Goal: Task Accomplishment & Management: Manage account settings

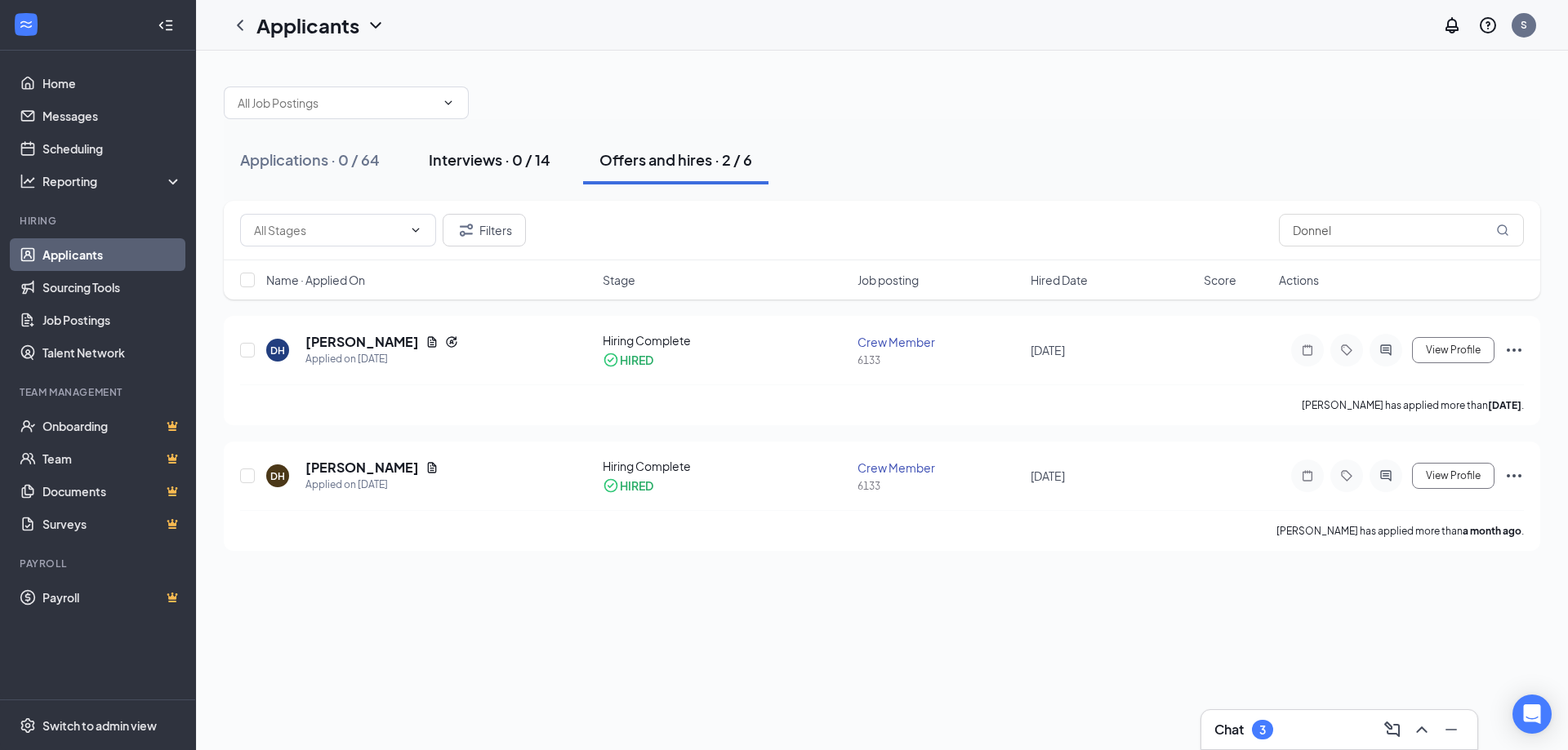
click at [520, 161] on div "Interviews · 0 / 14" at bounding box center [490, 159] width 122 height 21
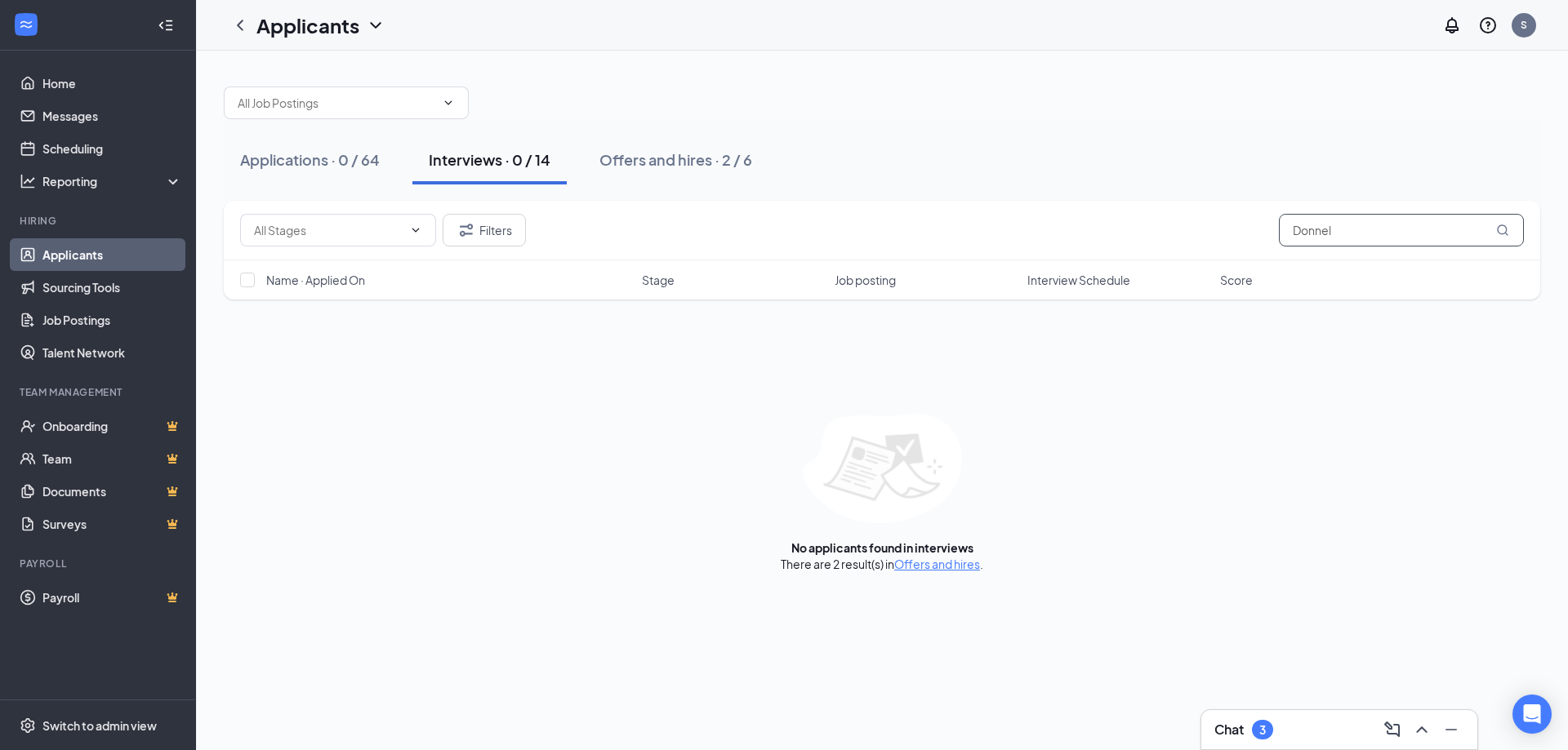
click at [1341, 236] on input "Donnel" at bounding box center [1401, 230] width 245 height 32
type input "D"
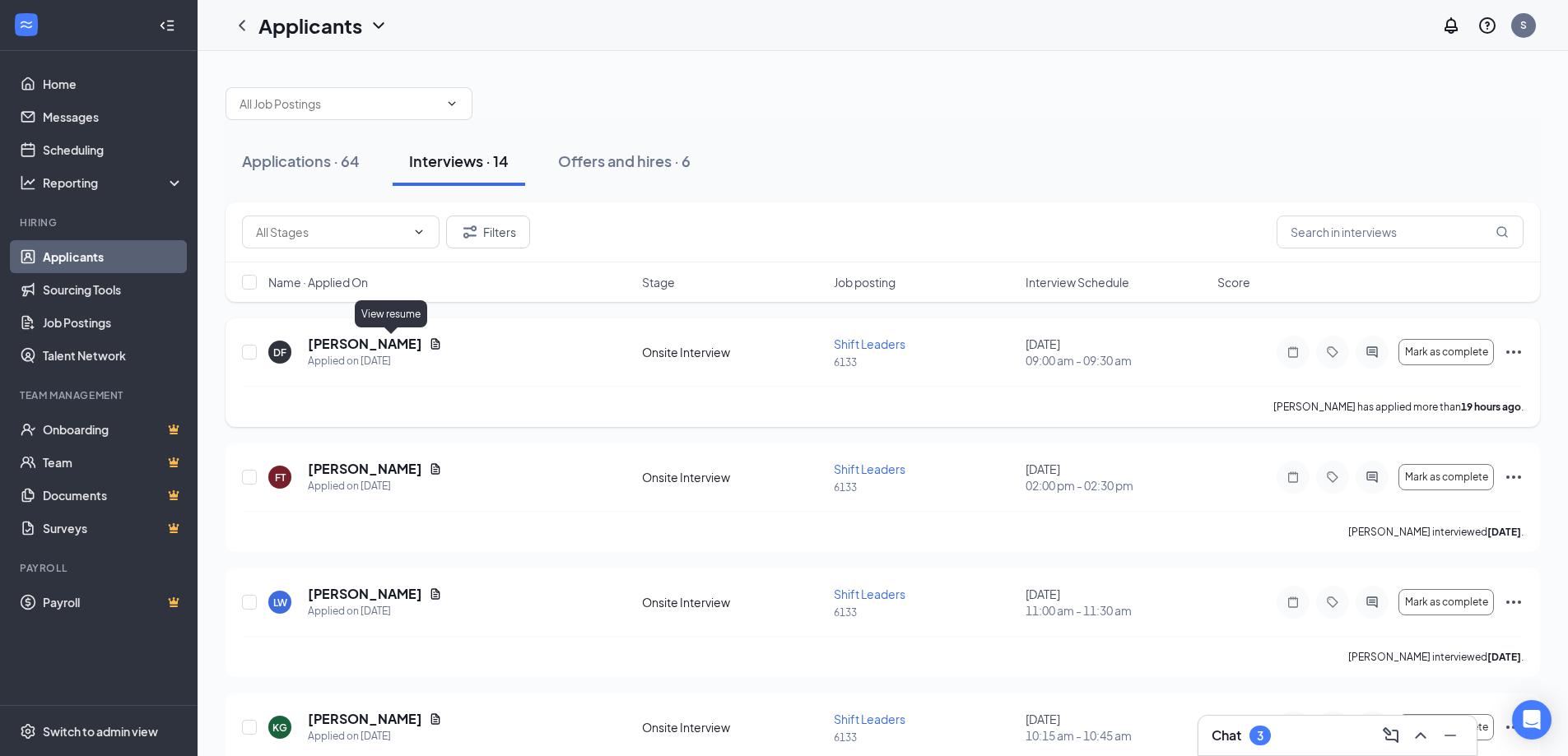
click at [429, 343] on icon "Document" at bounding box center [436, 344] width 13 height 13
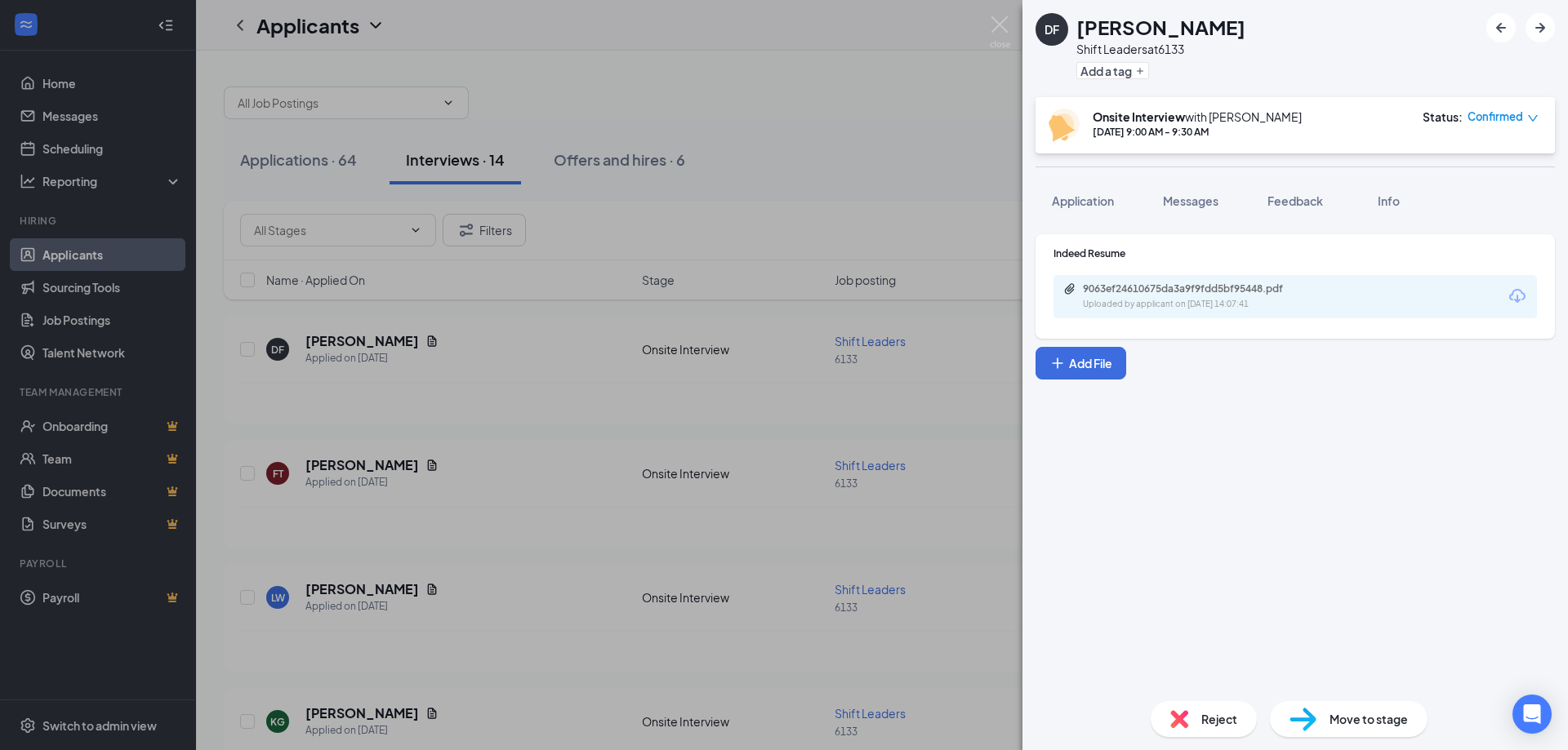
click at [1515, 301] on icon "Download" at bounding box center [1517, 296] width 20 height 20
click at [779, 110] on div "DF [PERSON_NAME] Shift Leaders at 6133 Add a tag Onsite Interview with [PERSON_…" at bounding box center [784, 375] width 1568 height 750
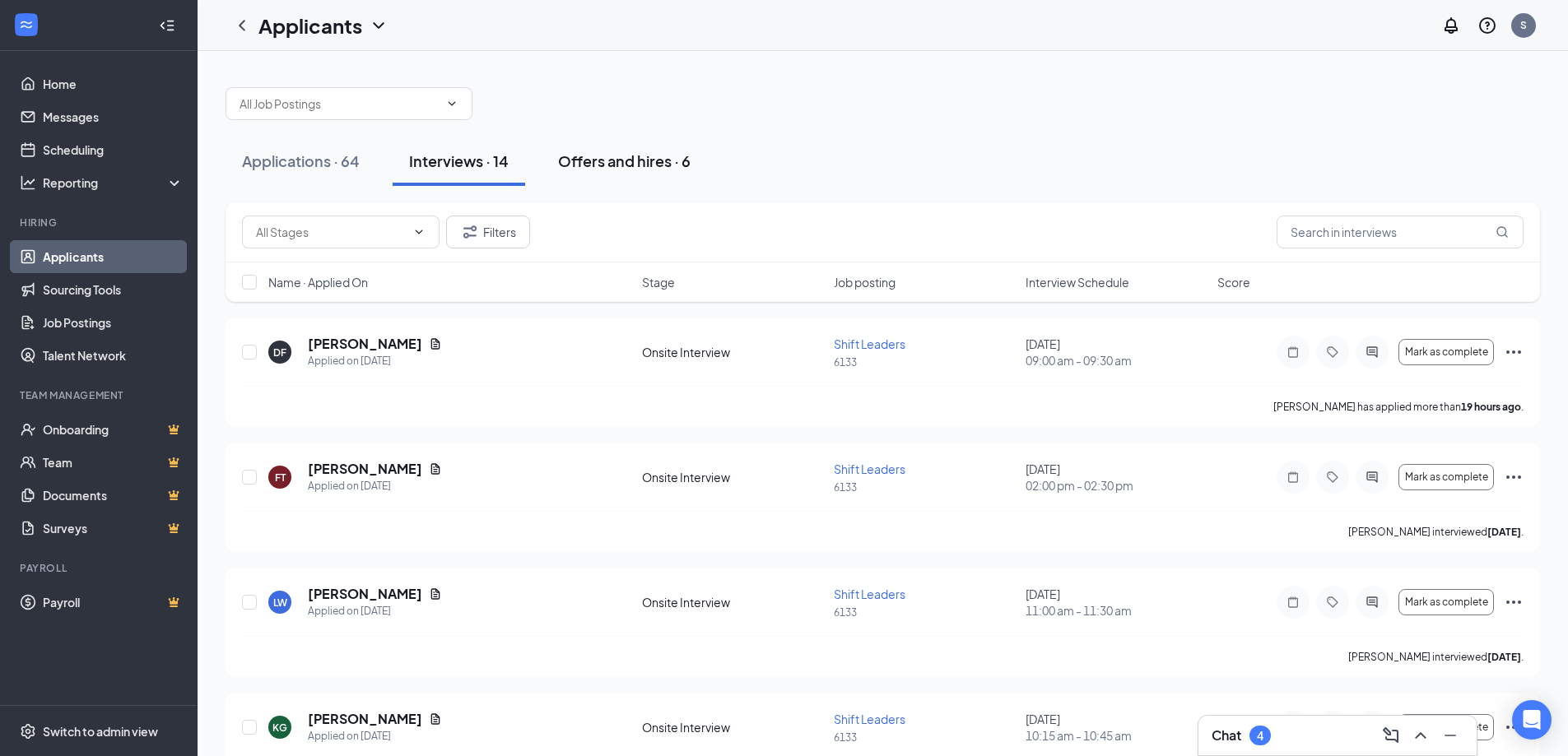
click at [593, 162] on div "Offers and hires · 6" at bounding box center [625, 160] width 133 height 21
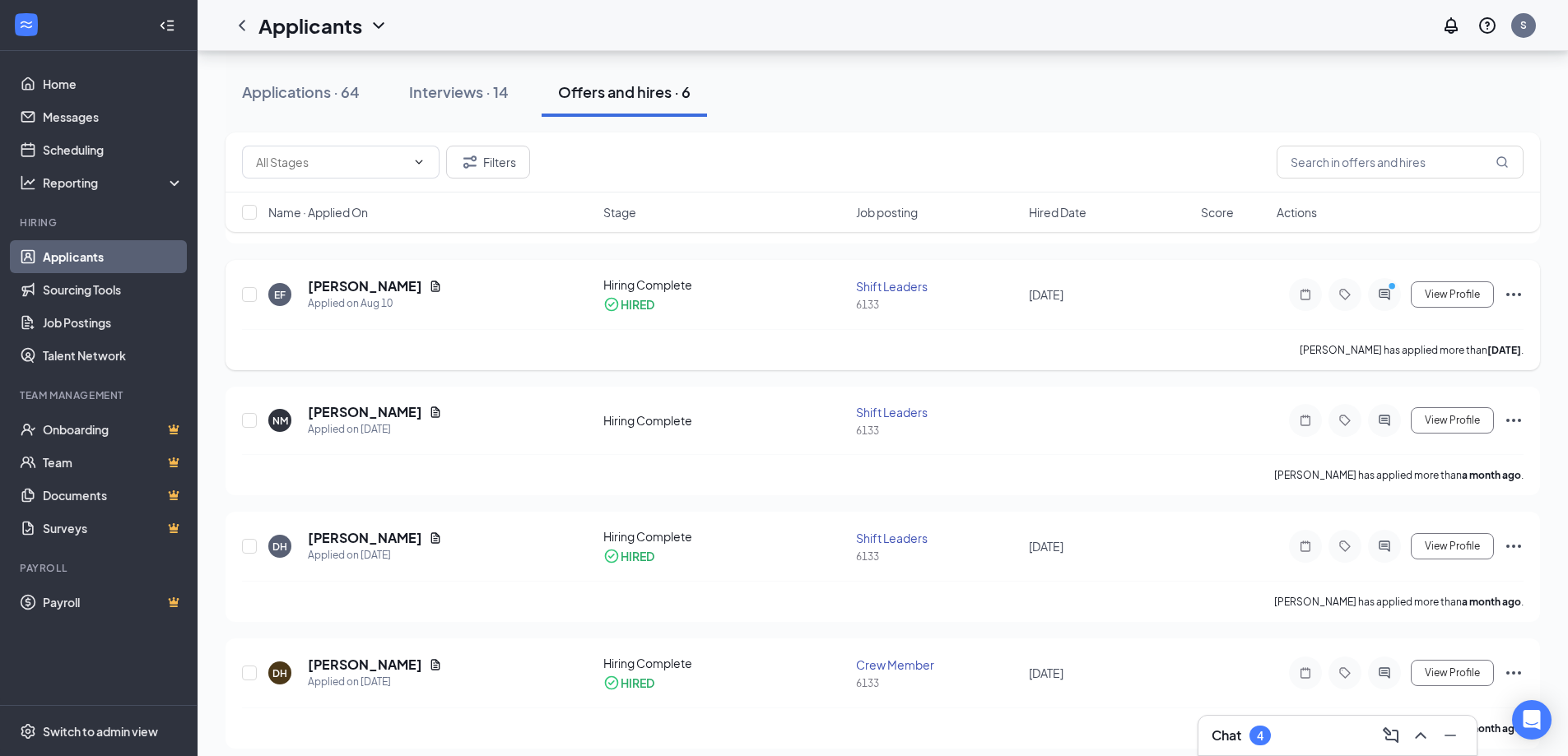
scroll to position [324, 0]
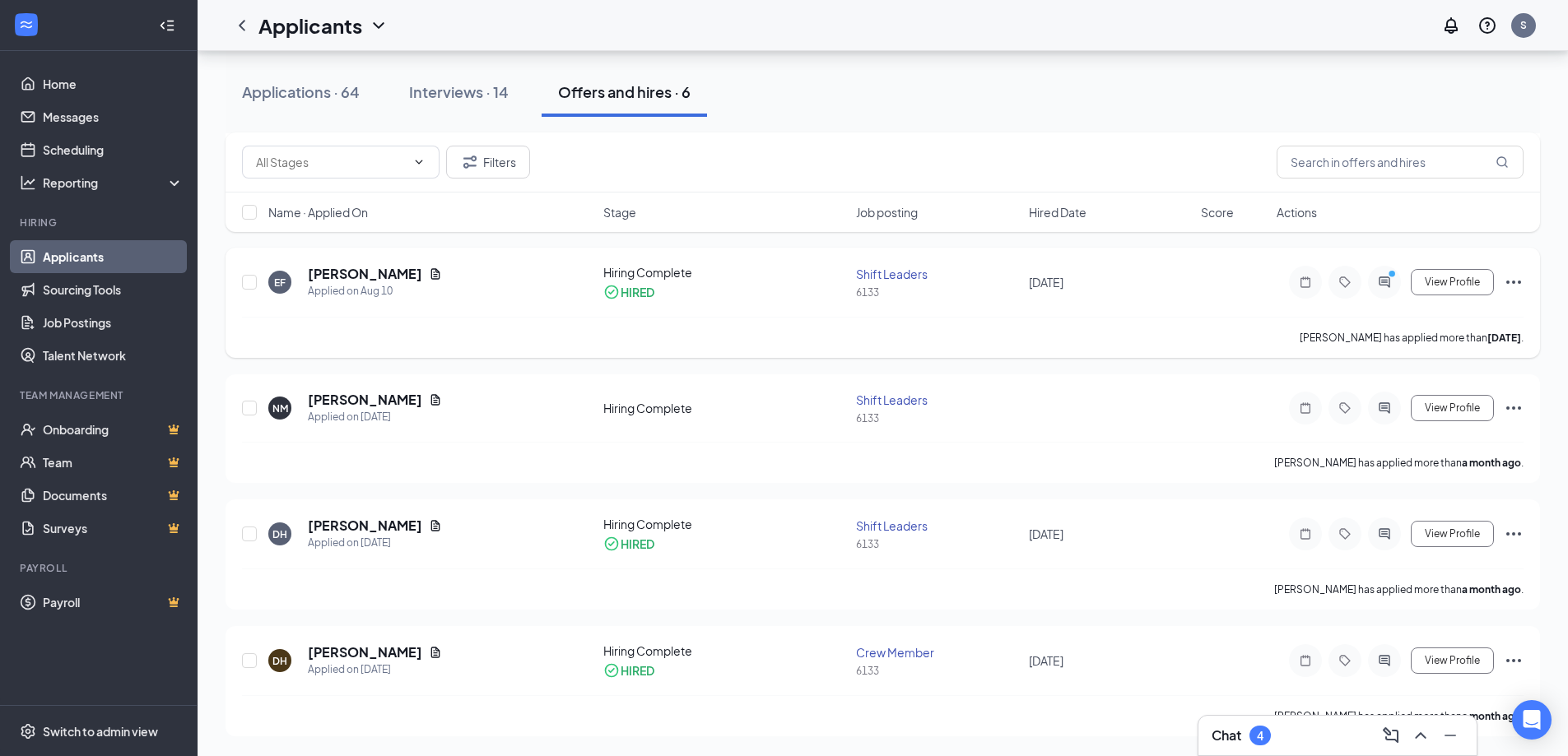
click at [1515, 284] on icon "Ellipses" at bounding box center [1514, 283] width 20 height 20
click at [456, 99] on div "Interviews · 14" at bounding box center [458, 91] width 100 height 21
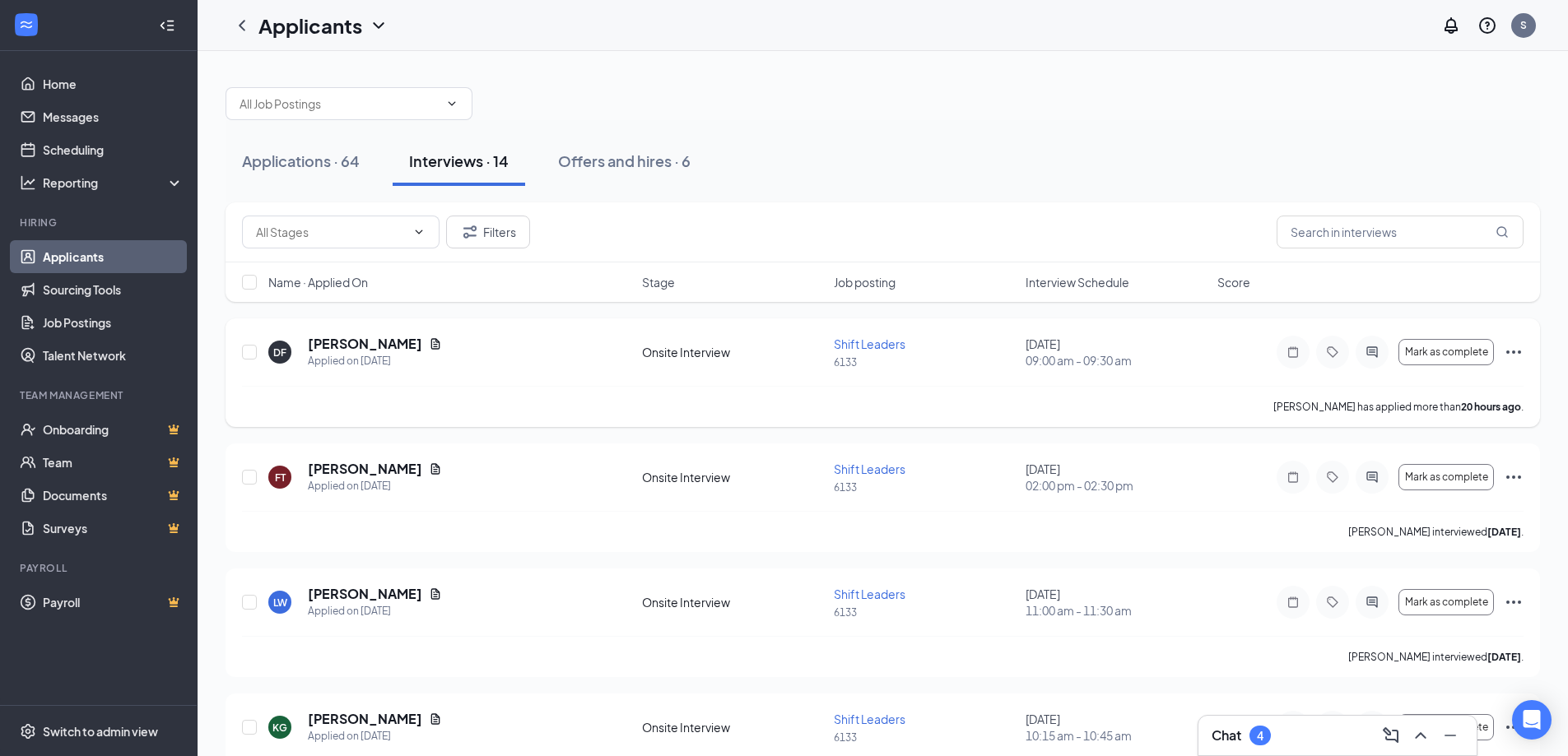
click at [1513, 352] on icon "Ellipses" at bounding box center [1514, 352] width 15 height 3
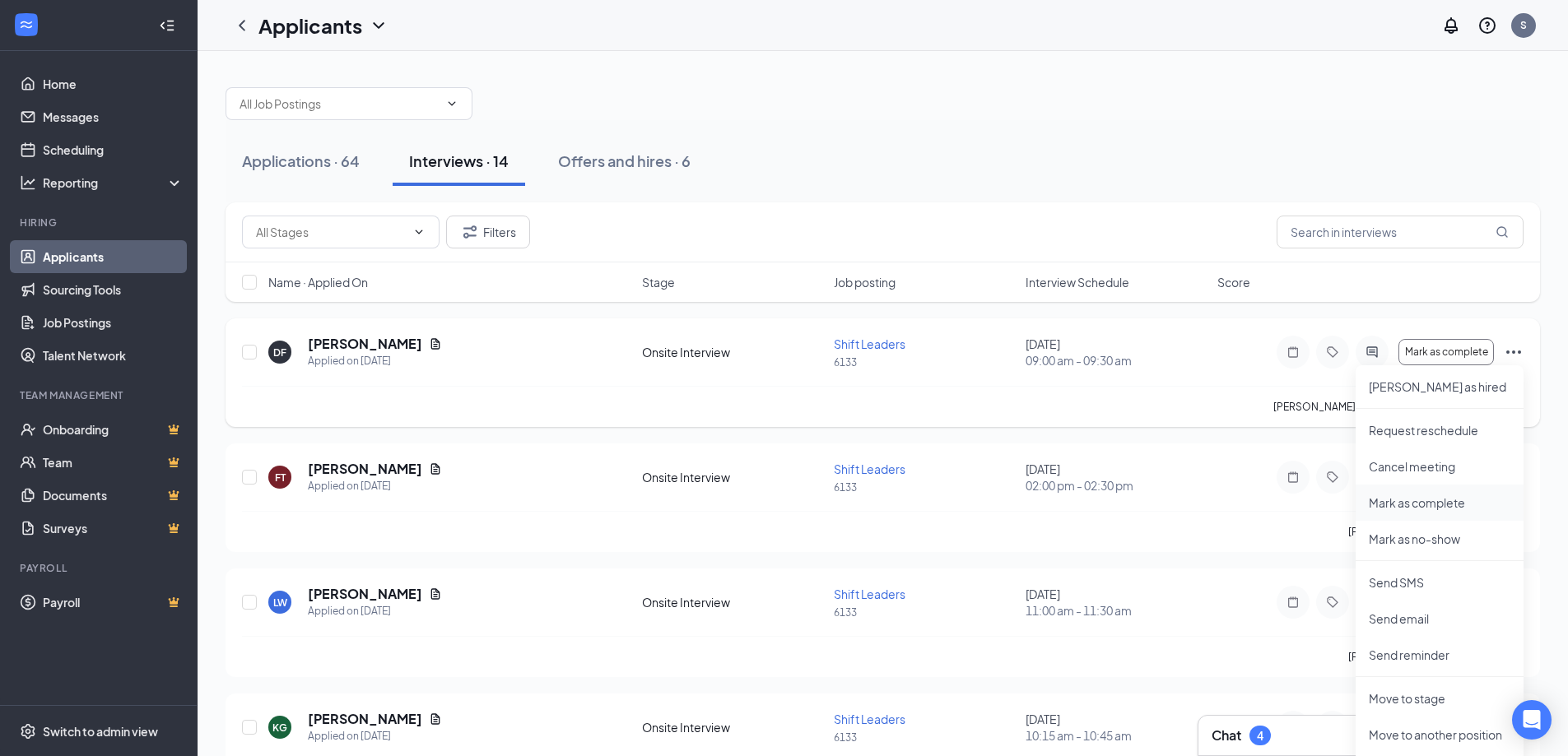
click at [1454, 503] on p "Mark as complete" at bounding box center [1440, 503] width 142 height 17
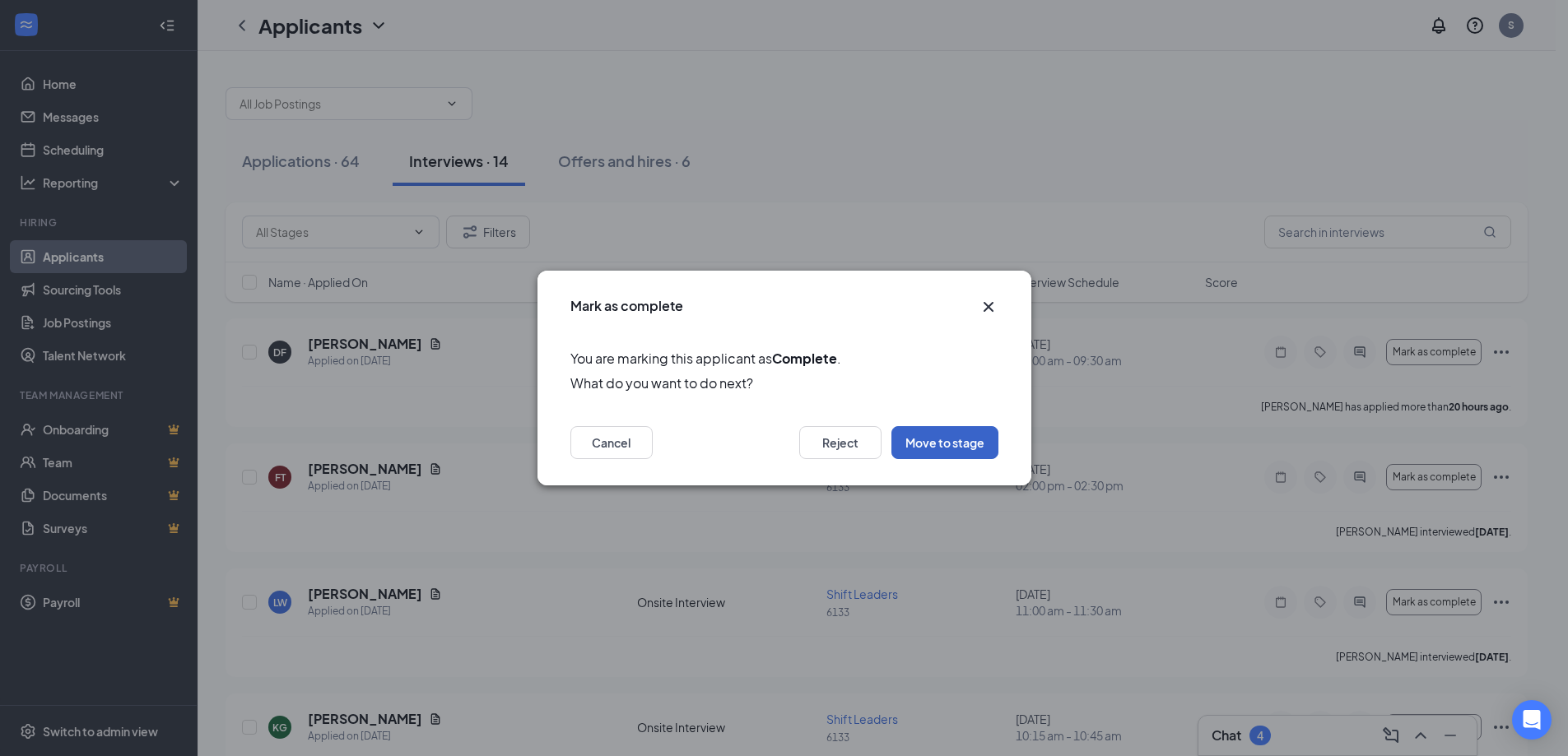
click at [975, 446] on button "Move to stage" at bounding box center [944, 442] width 107 height 33
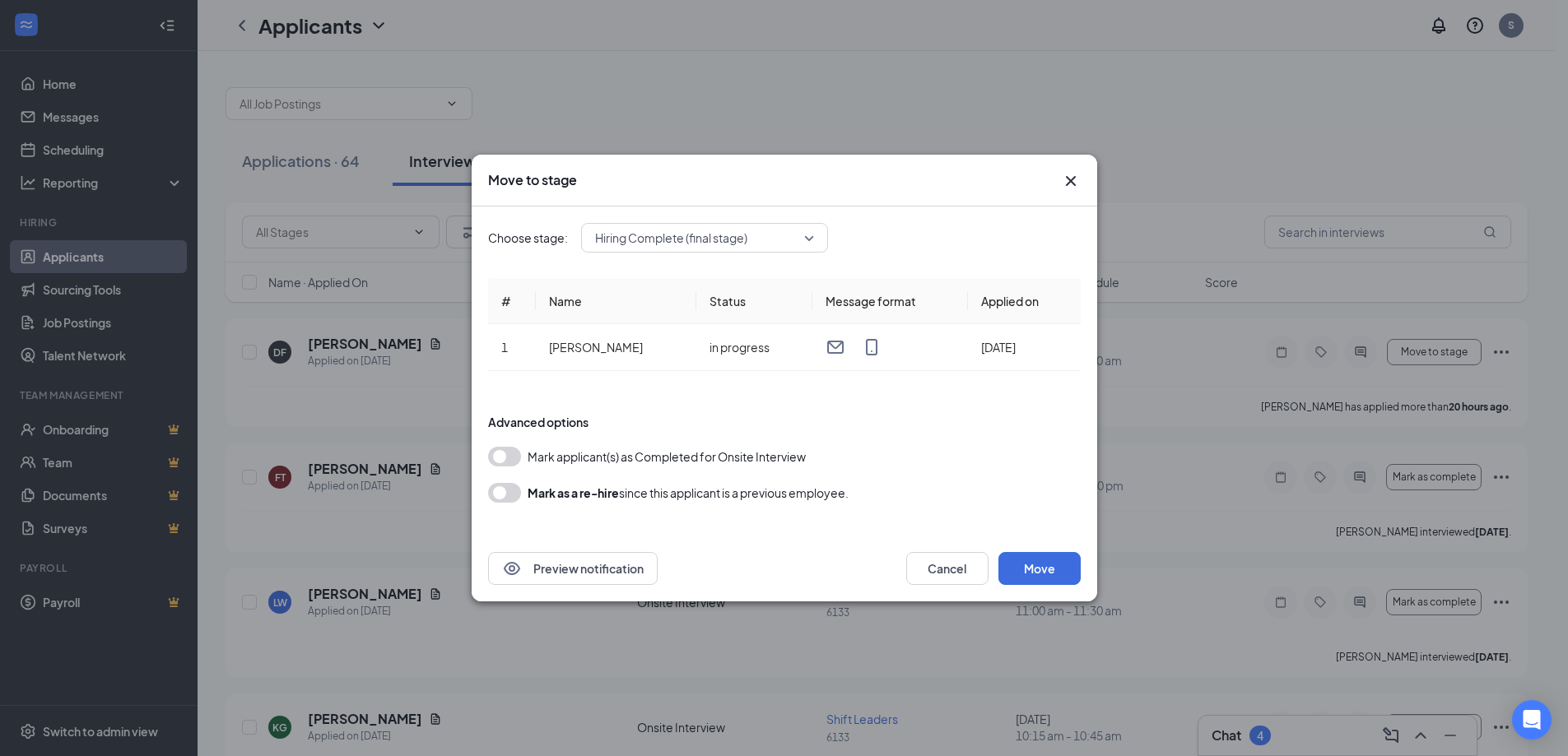
click at [1026, 591] on div "Preview notification Cancel Move" at bounding box center [784, 568] width 625 height 65
click at [1030, 580] on button "Move" at bounding box center [1040, 568] width 82 height 33
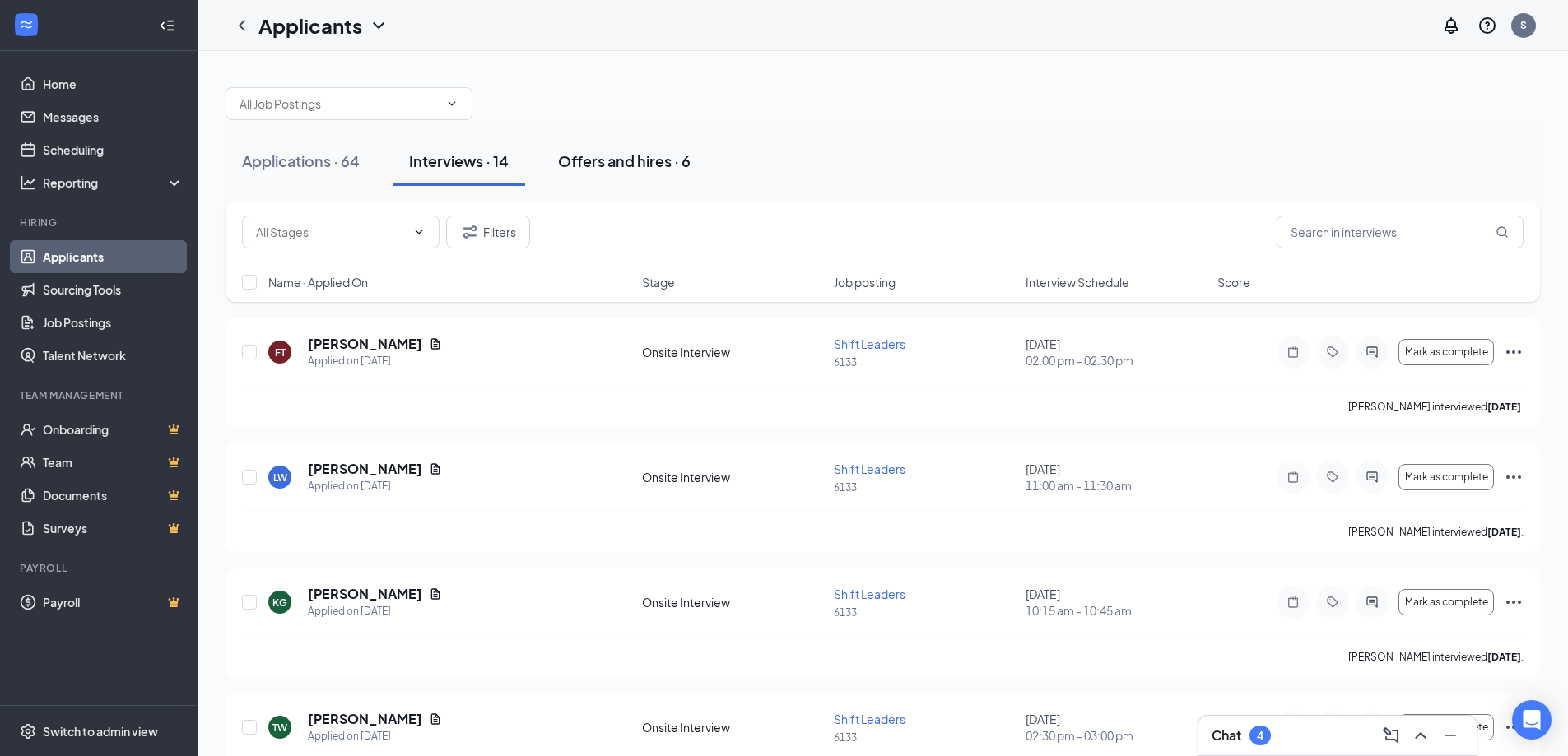
click at [645, 170] on div "Offers and hires · 6" at bounding box center [625, 160] width 133 height 21
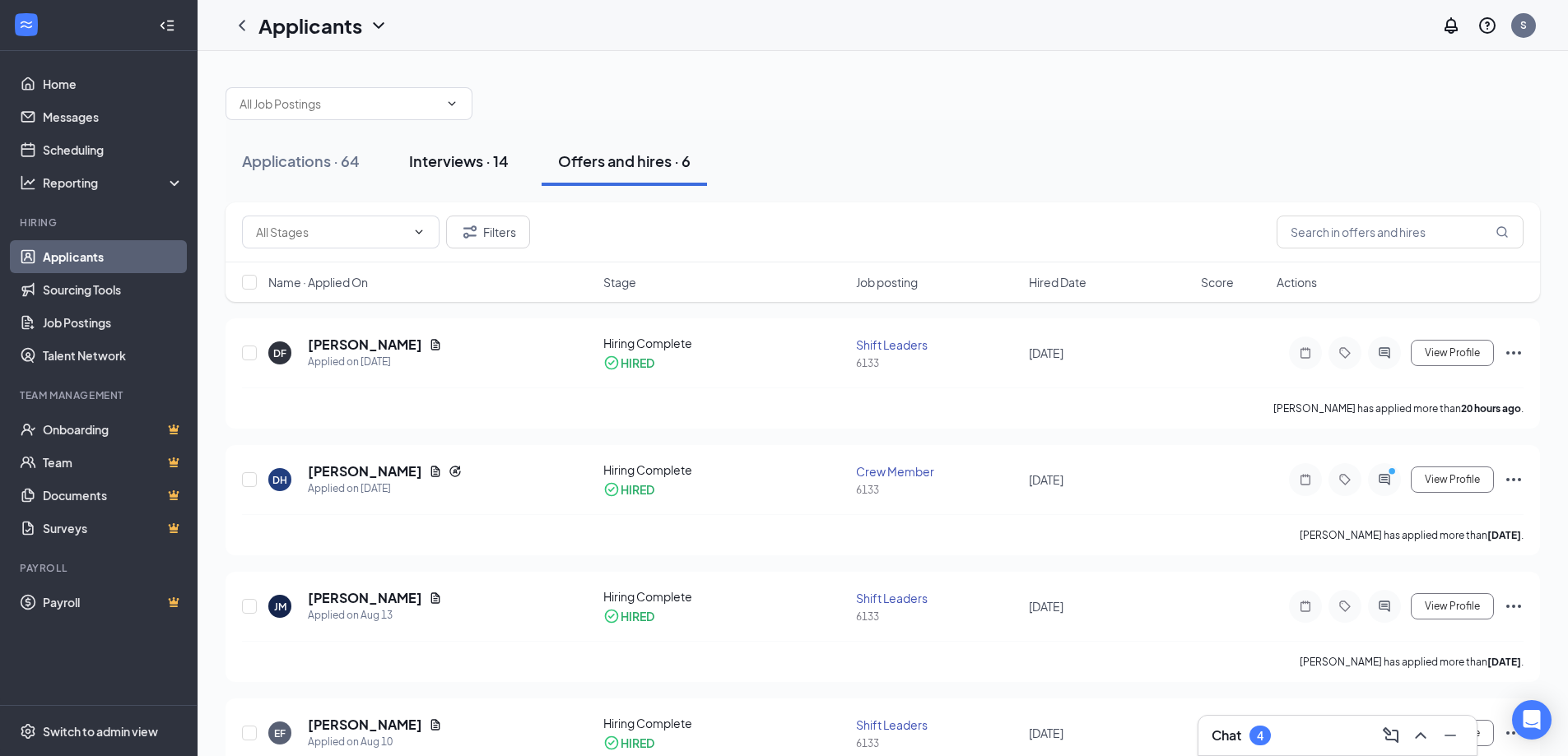
click at [445, 164] on div "Interviews · 14" at bounding box center [458, 160] width 100 height 21
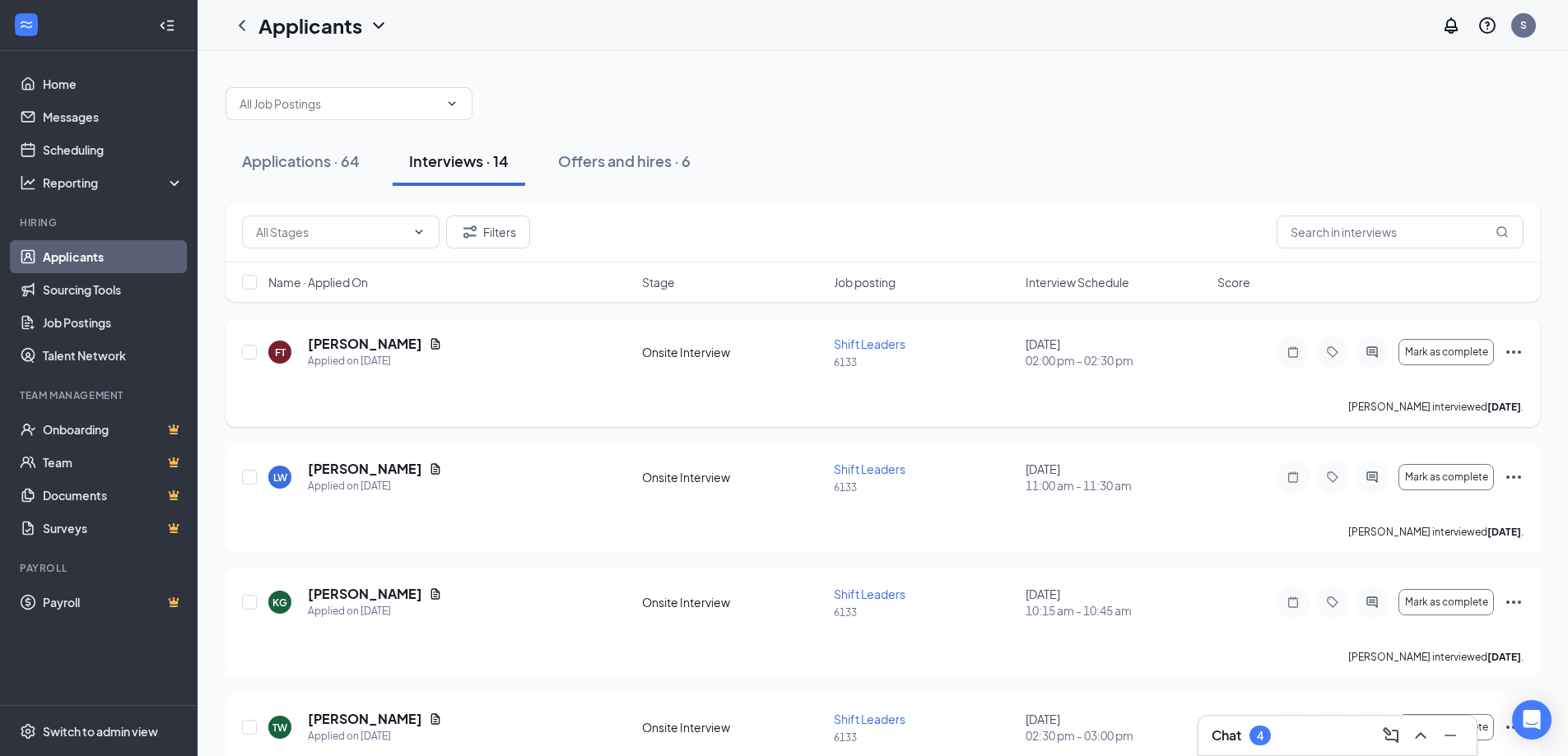
click at [1514, 353] on icon "Ellipses" at bounding box center [1514, 352] width 15 height 3
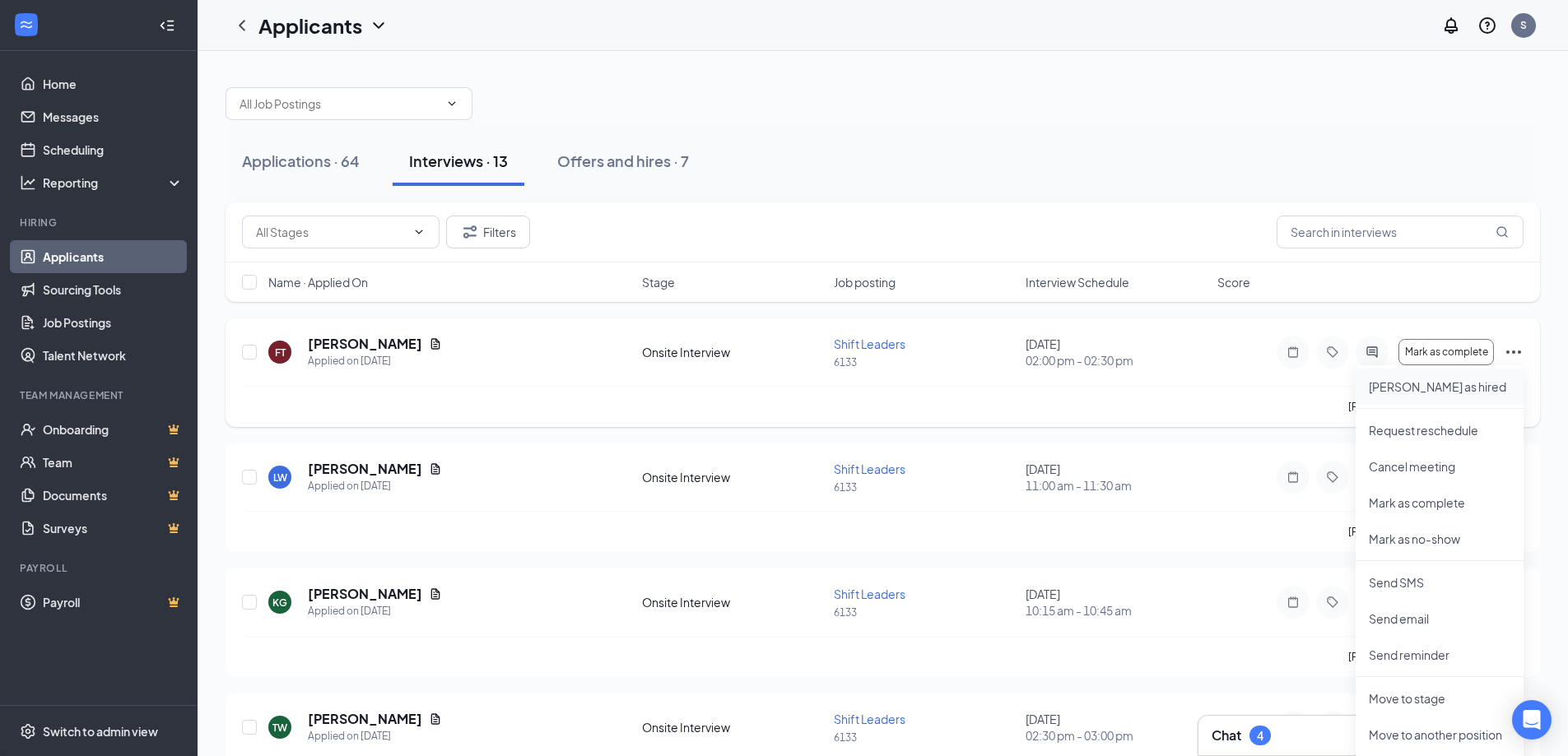
click at [1442, 385] on p "[PERSON_NAME] as hired" at bounding box center [1440, 387] width 142 height 17
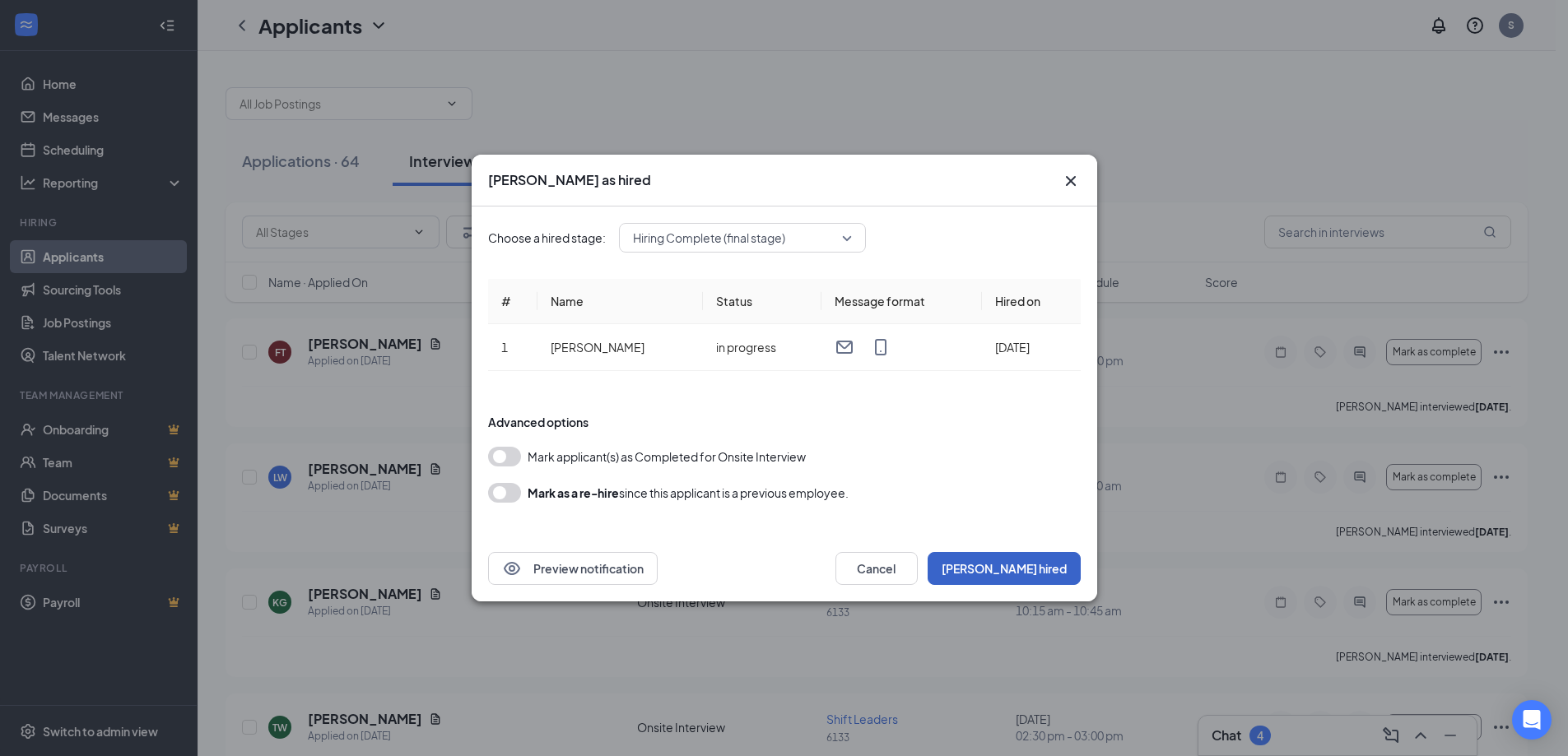
click at [1046, 575] on button "[PERSON_NAME] hired" at bounding box center [1004, 568] width 153 height 33
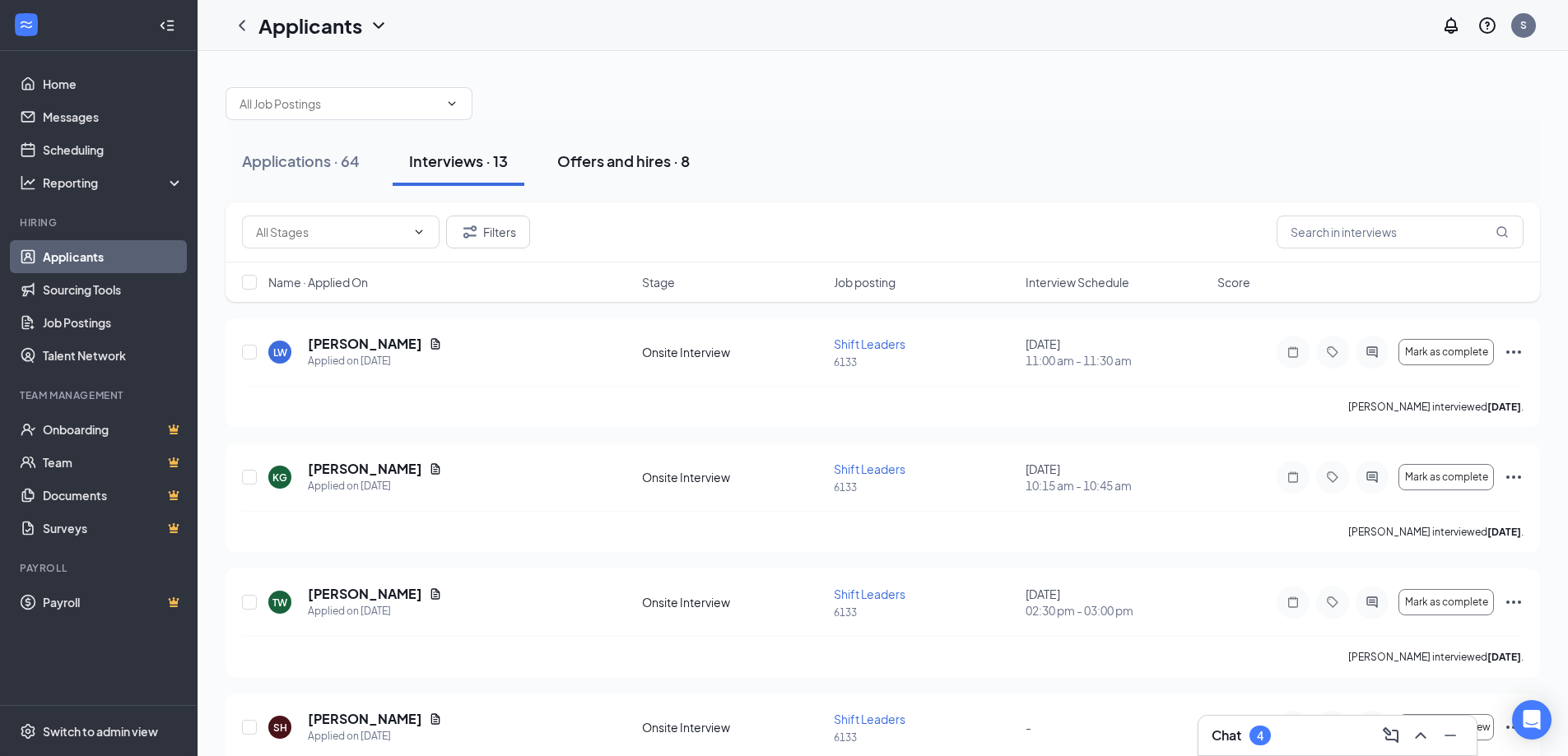
click at [601, 162] on div "Offers and hires · 8" at bounding box center [624, 160] width 133 height 21
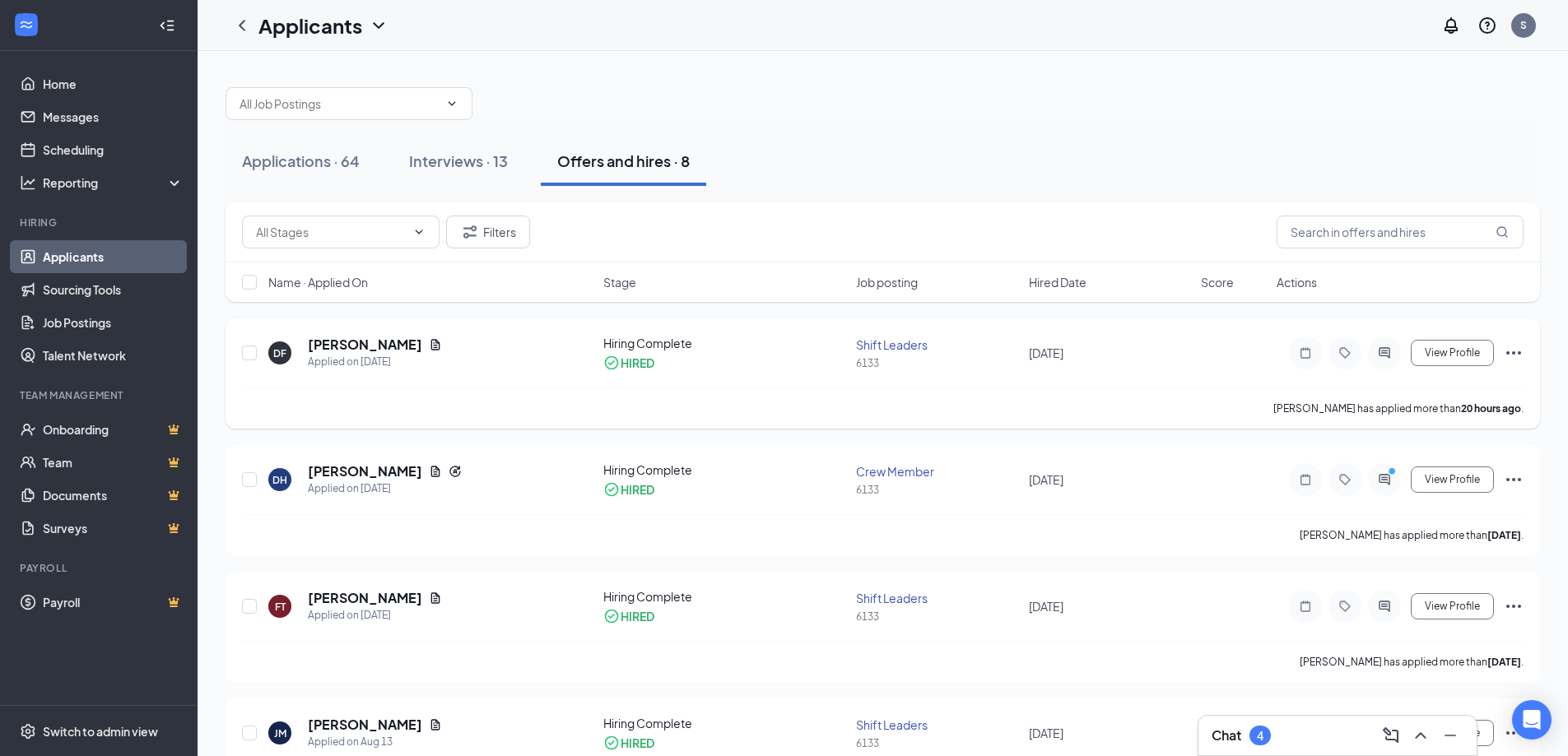
click at [1507, 350] on icon "Ellipses" at bounding box center [1514, 353] width 20 height 20
click at [954, 169] on div "Applications · 64 Interviews · 13 Offers and hires · 8" at bounding box center [883, 161] width 1315 height 50
click at [396, 468] on h5 "[PERSON_NAME]" at bounding box center [365, 472] width 114 height 18
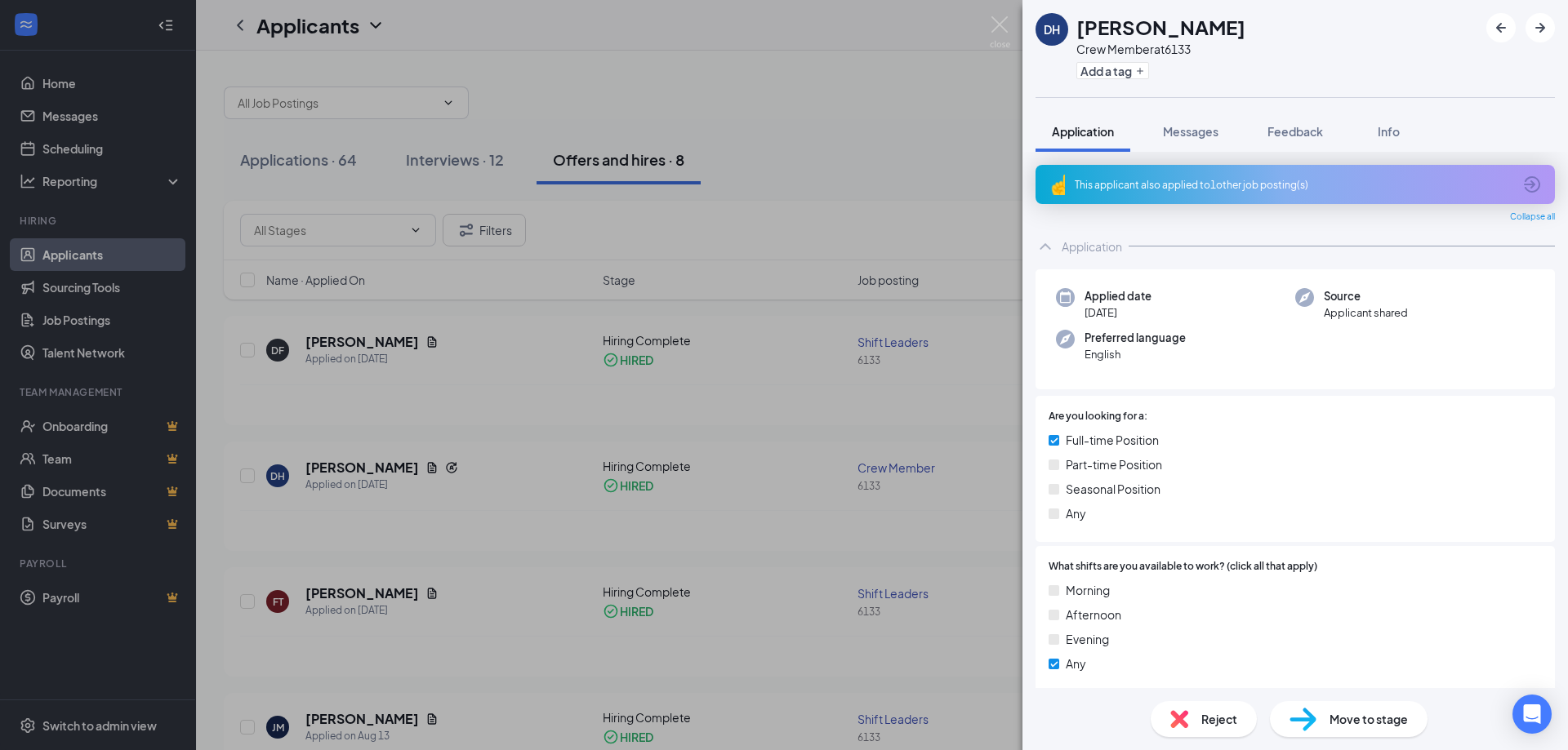
click at [488, 427] on div "DH [PERSON_NAME] Crew Member at 6133 Add a tag Application Messages Feedback In…" at bounding box center [784, 375] width 1568 height 750
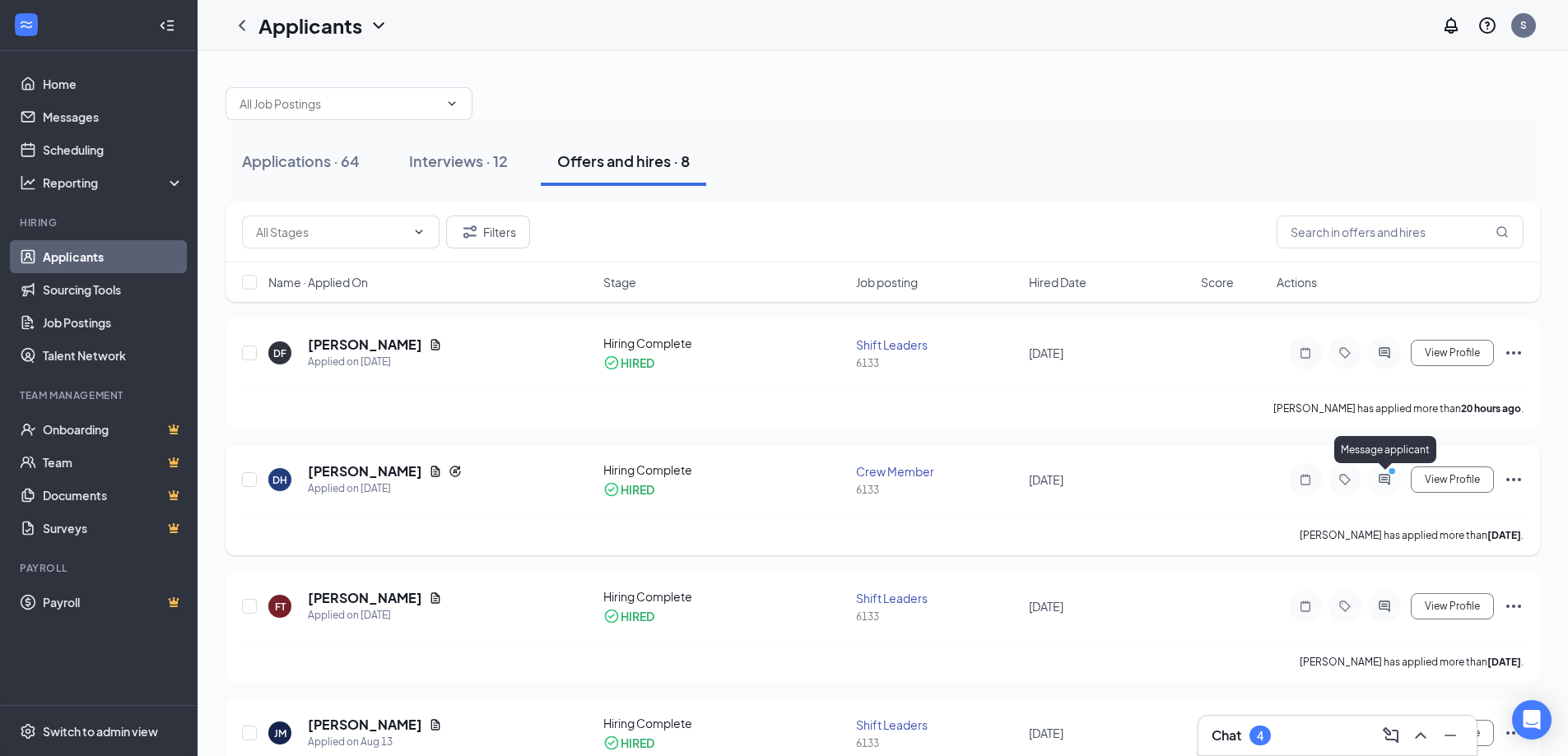
click at [1391, 482] on icon "ActiveChat" at bounding box center [1385, 480] width 20 height 13
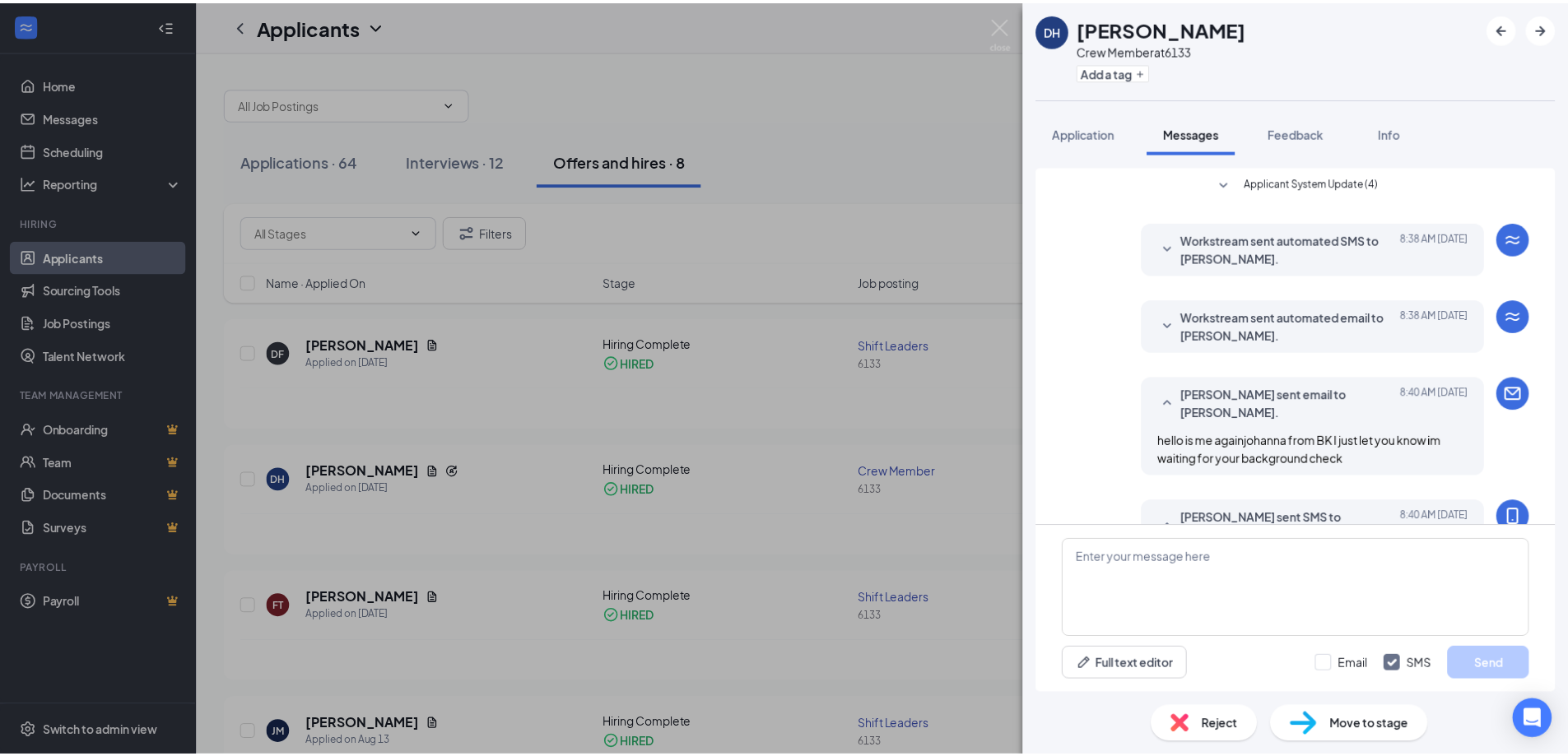
scroll to position [180, 0]
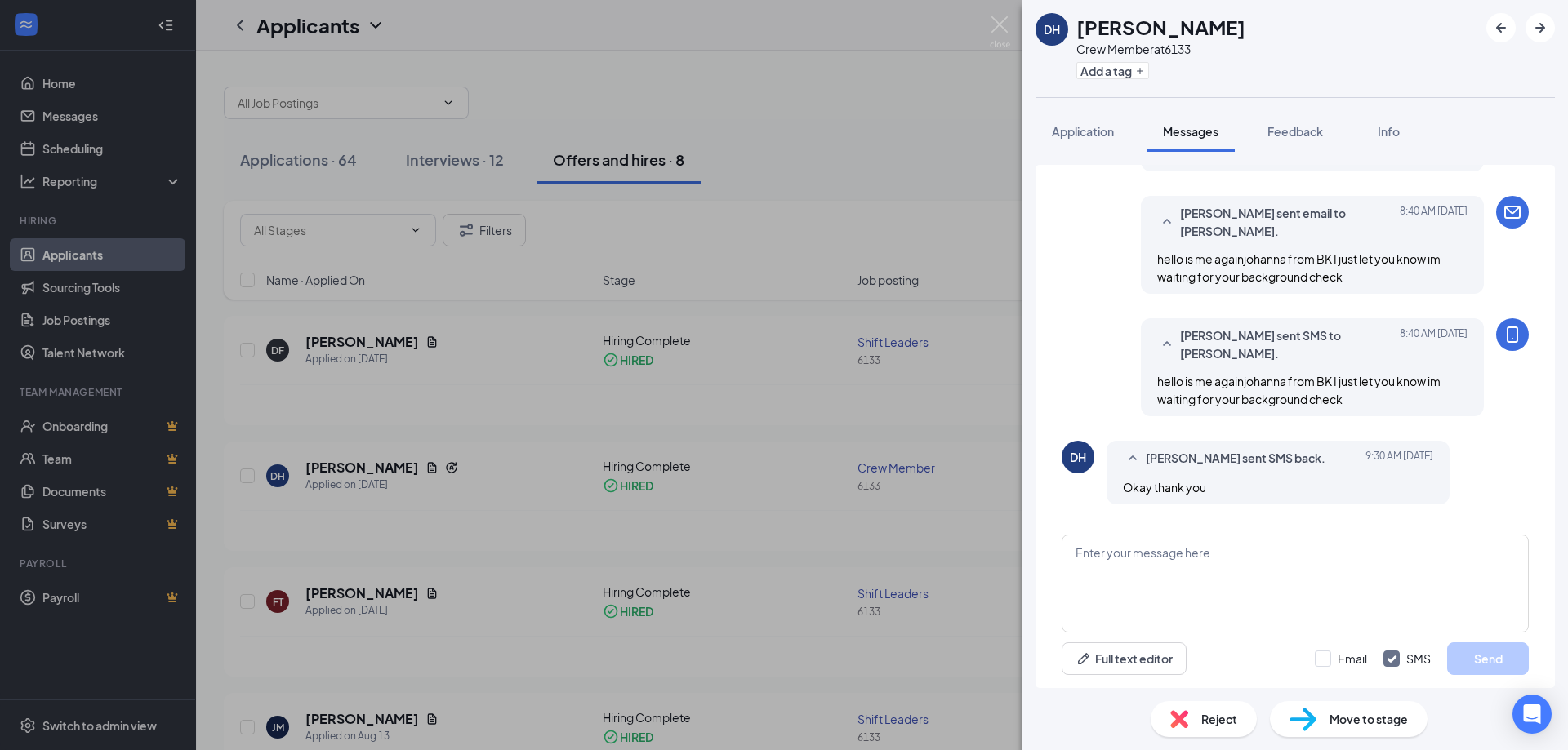
click at [535, 535] on div "[PERSON_NAME] [PERSON_NAME] Crew Member at 6133 Add a tag Application Messages …" at bounding box center [784, 375] width 1568 height 750
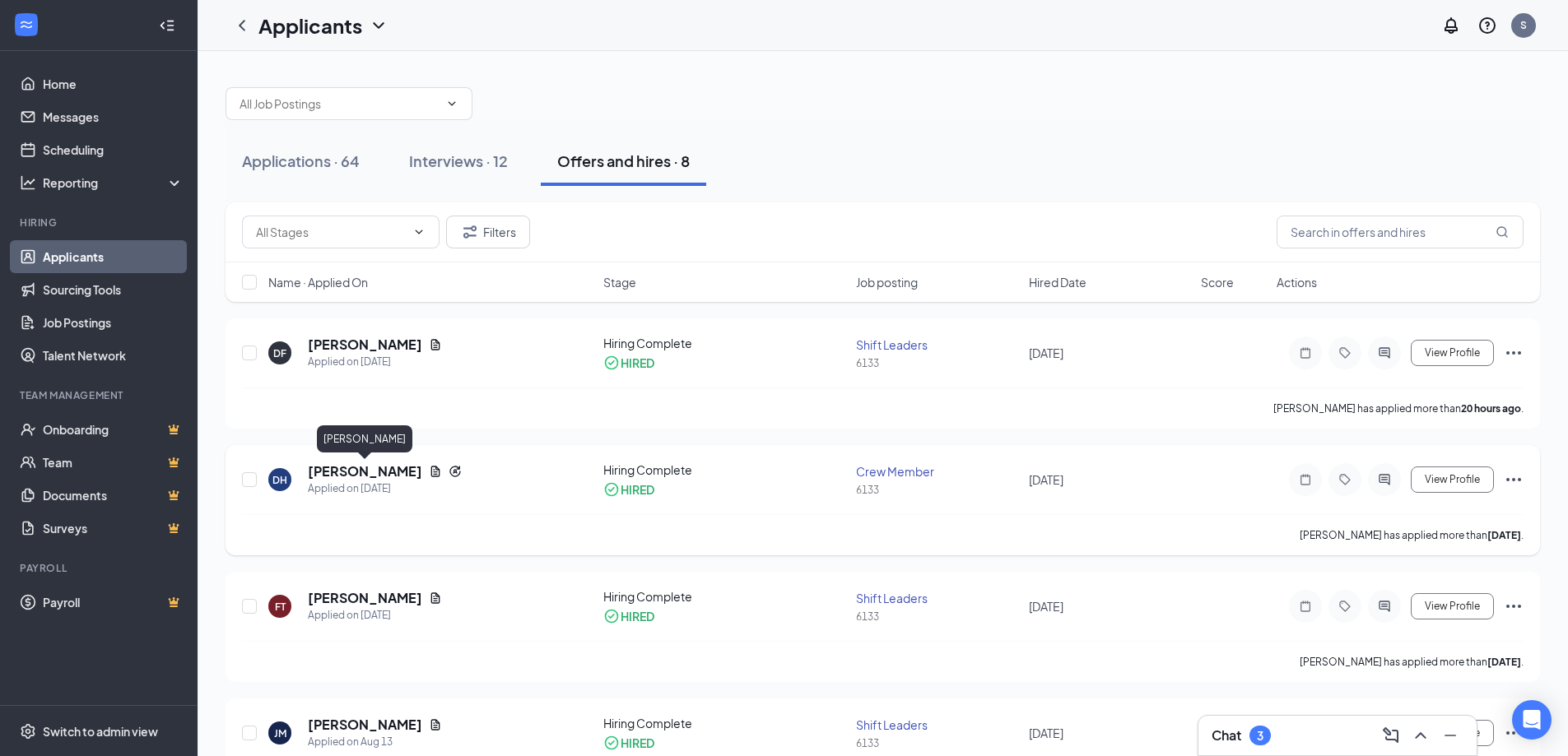
click at [354, 480] on h5 "[PERSON_NAME]" at bounding box center [365, 472] width 114 height 18
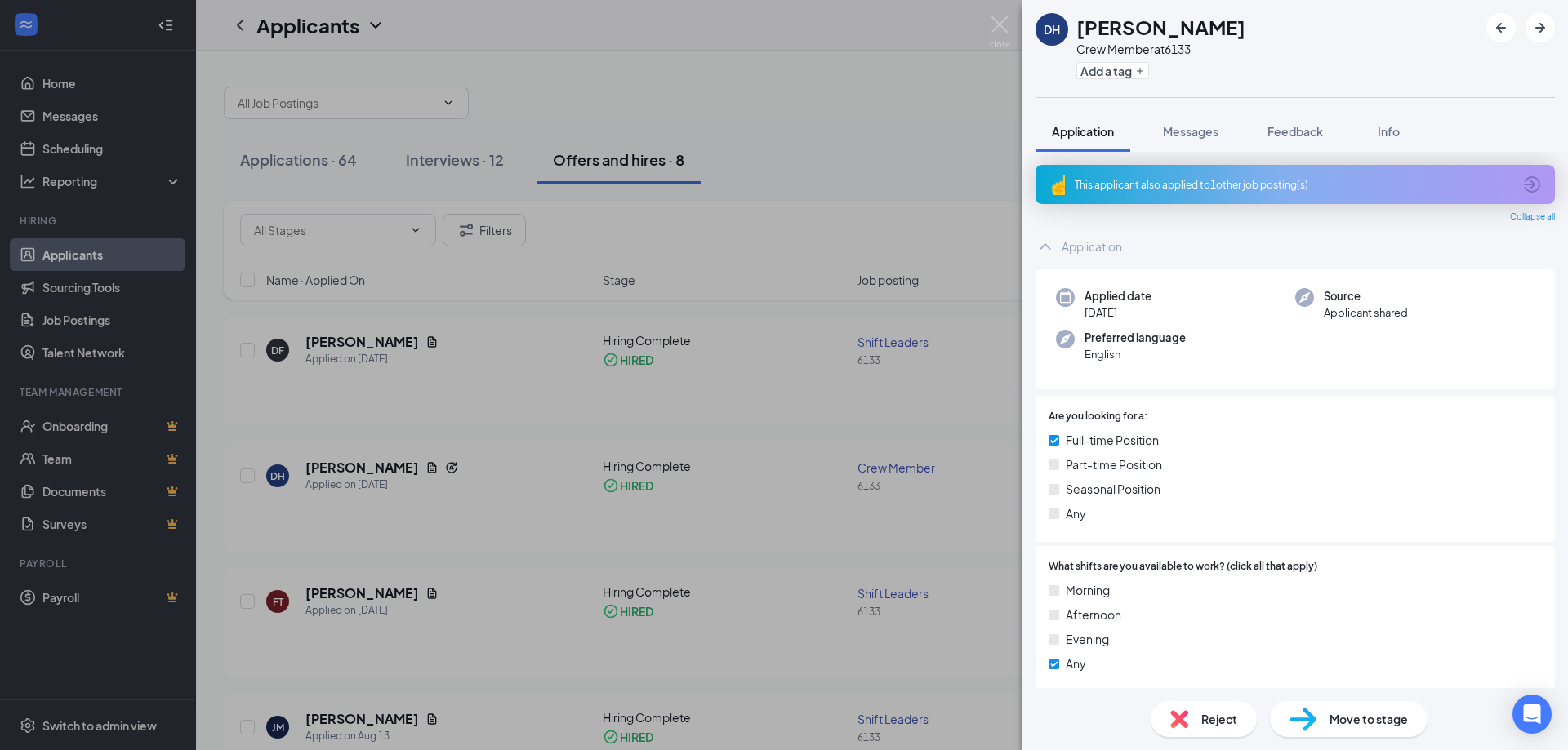
click at [461, 430] on div "DH [PERSON_NAME] Crew Member at 6133 Add a tag Application Messages Feedback In…" at bounding box center [784, 375] width 1568 height 750
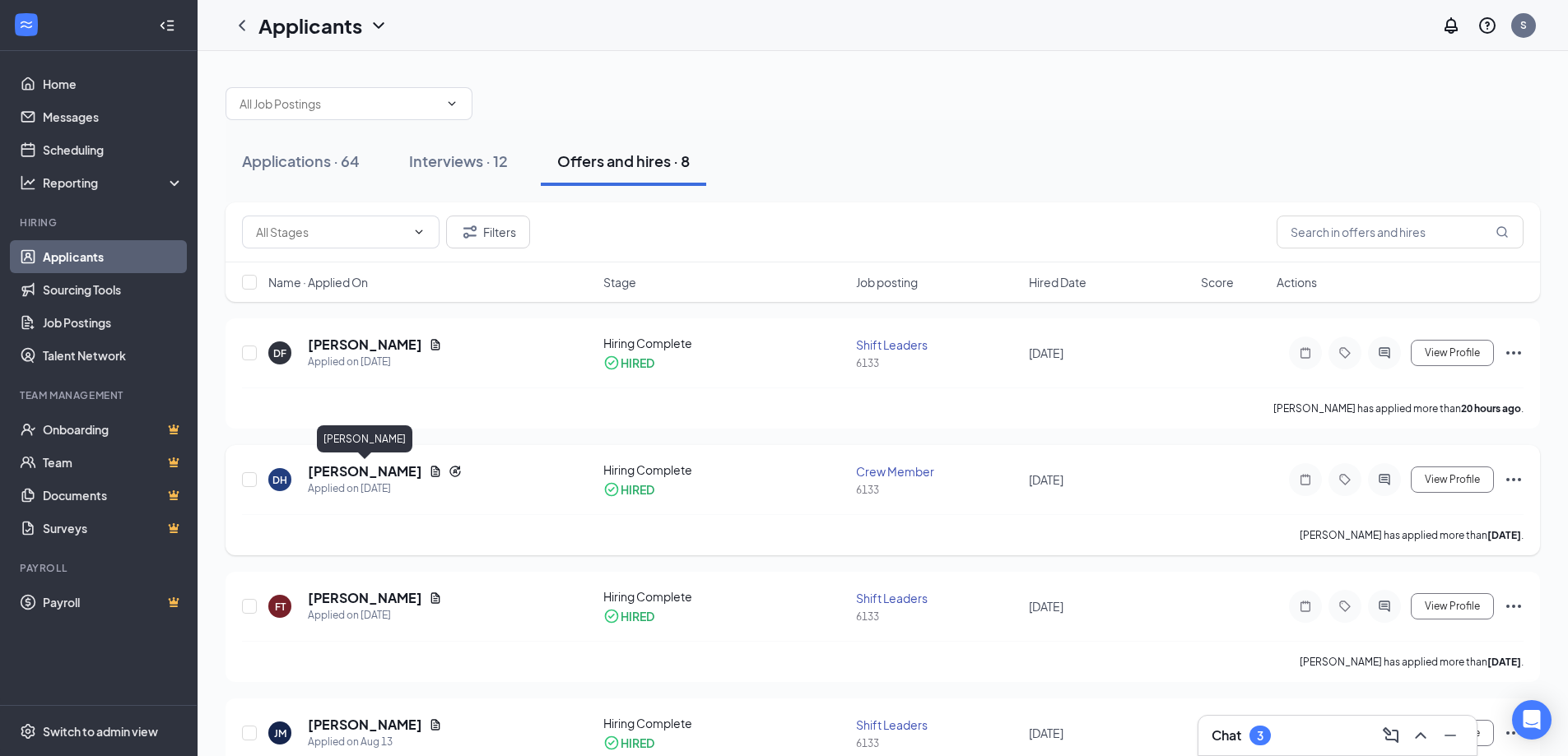
click at [399, 470] on h5 "[PERSON_NAME]" at bounding box center [365, 472] width 114 height 18
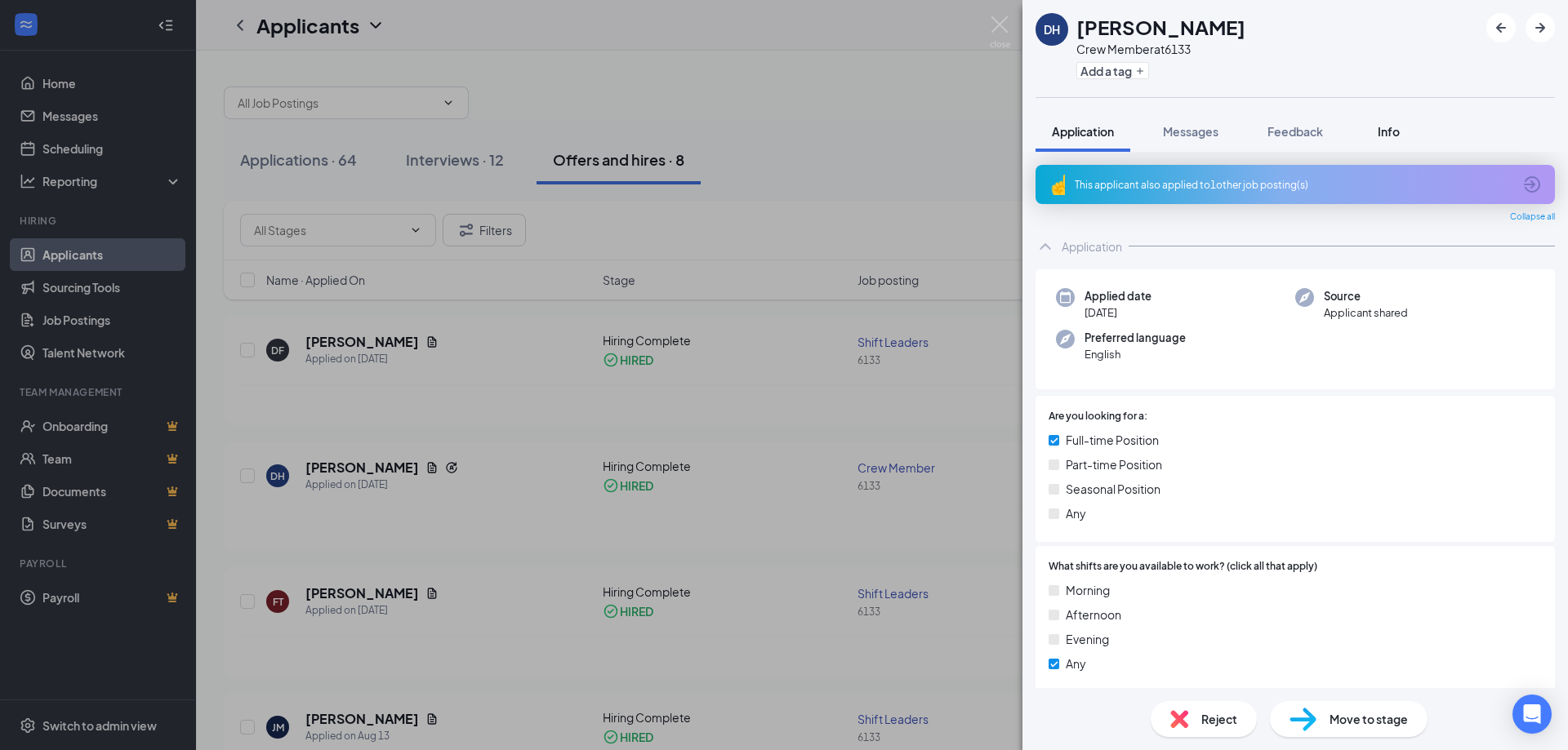
click at [1394, 133] on span "Info" at bounding box center [1389, 132] width 22 height 15
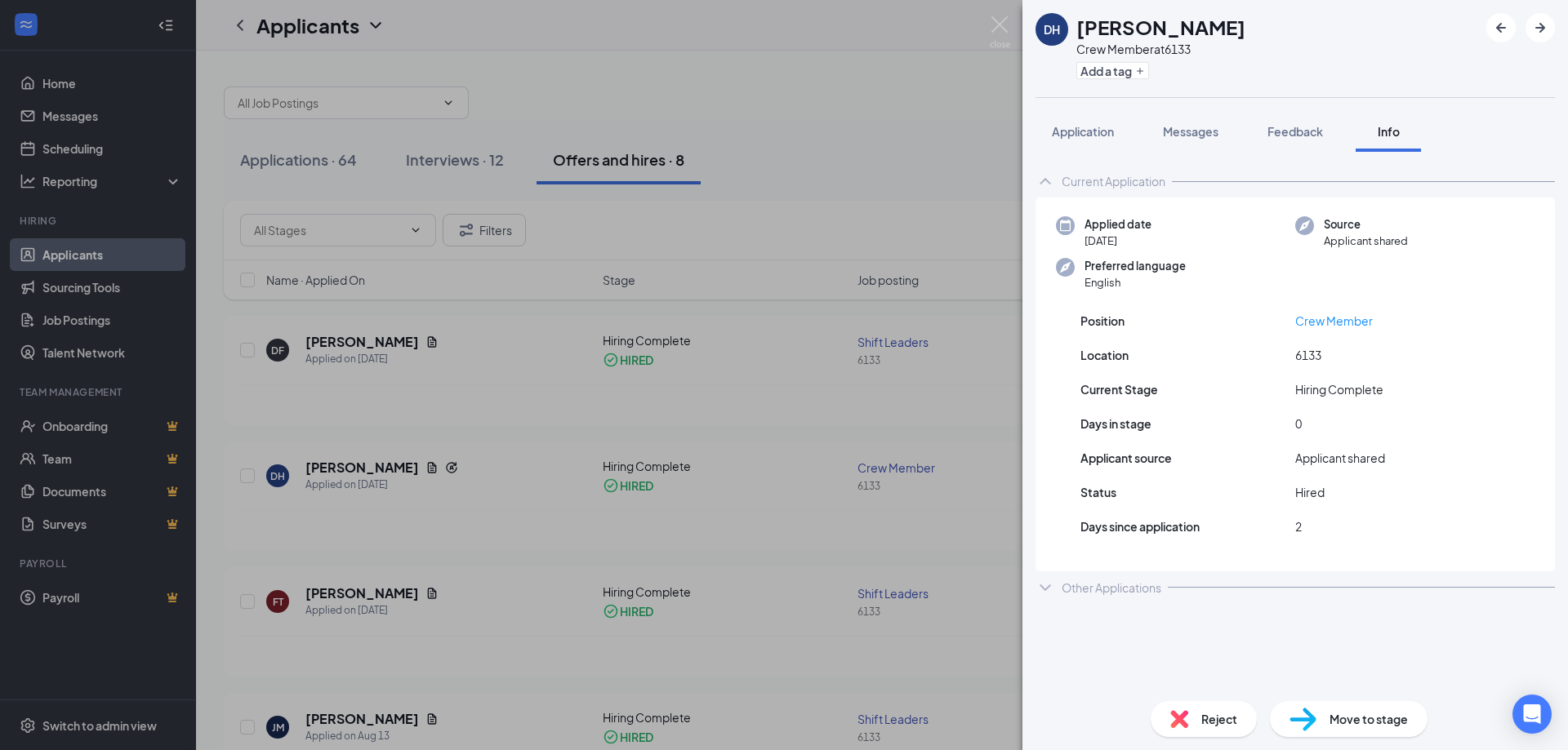
click at [492, 499] on div "DH [PERSON_NAME] Crew Member at 6133 Add a tag Application Messages Feedback In…" at bounding box center [784, 375] width 1568 height 750
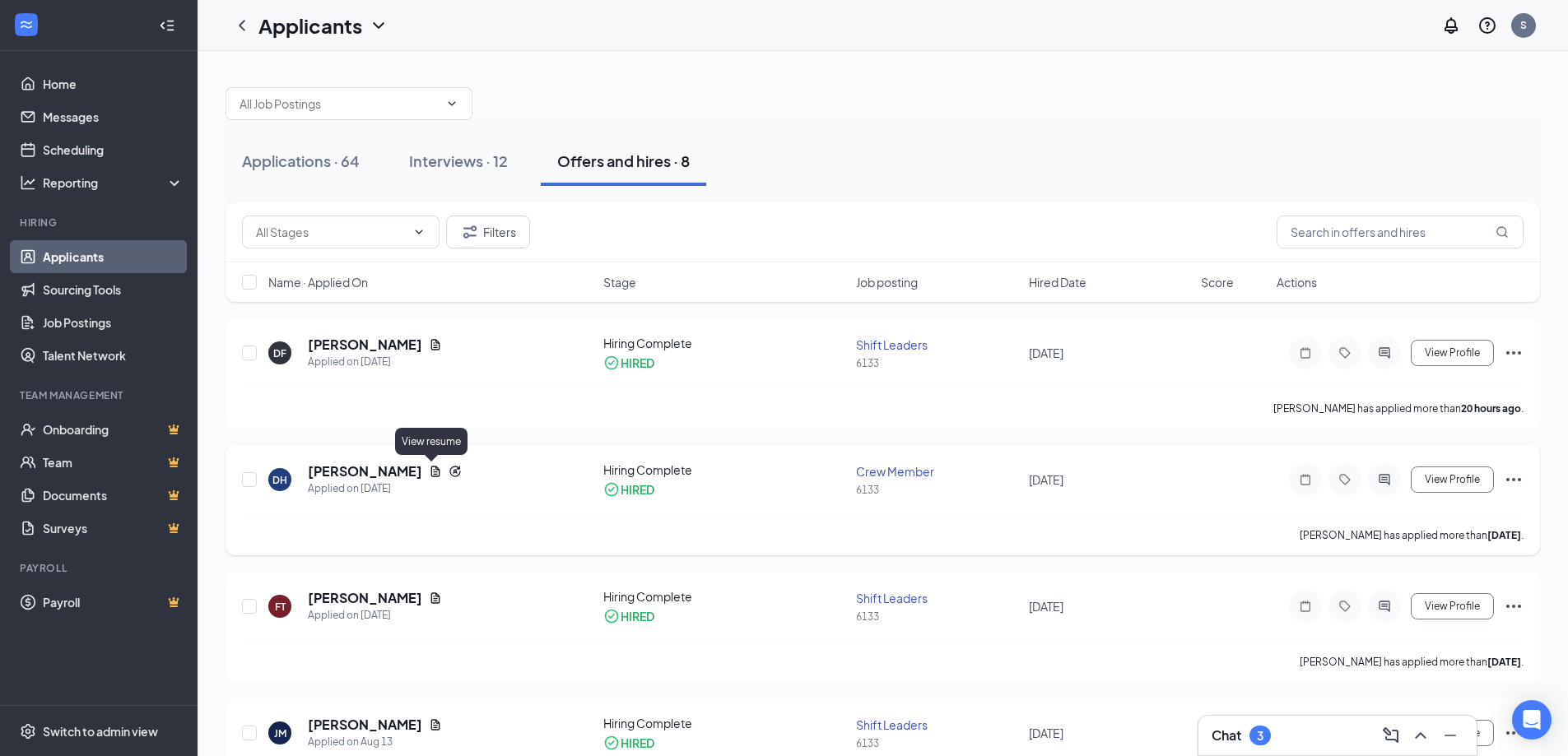
click at [430, 469] on icon "Document" at bounding box center [436, 472] width 13 height 13
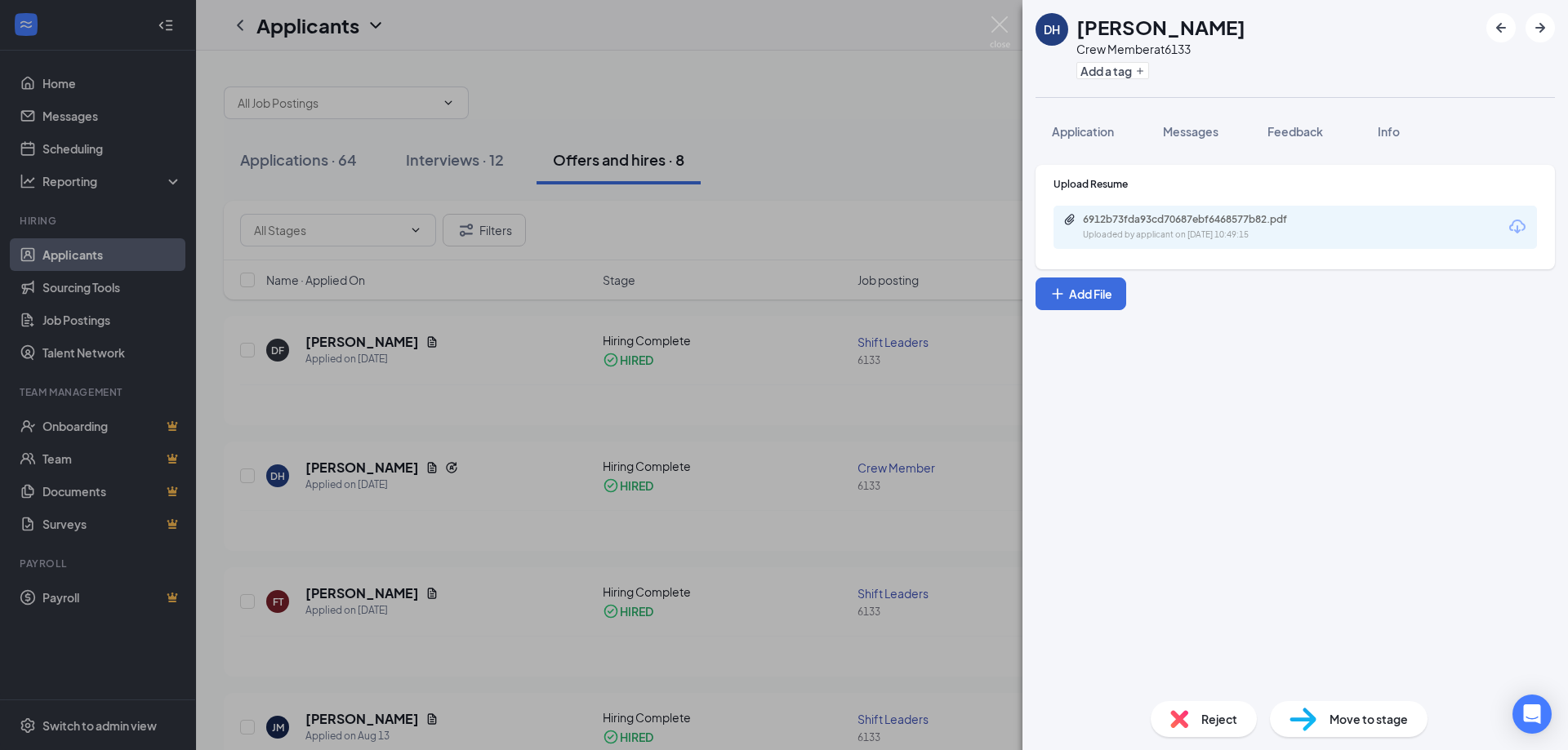
click at [1515, 223] on icon "Download" at bounding box center [1517, 227] width 20 height 20
click at [768, 147] on div "DH [PERSON_NAME] Crew Member at 6133 Add a tag Application Messages Feedback In…" at bounding box center [784, 375] width 1568 height 750
